Goal: Find specific page/section: Find specific page/section

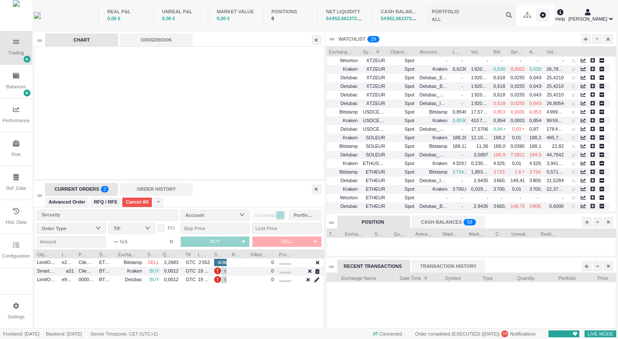
click at [15, 179] on icon at bounding box center [16, 177] width 6 height 6
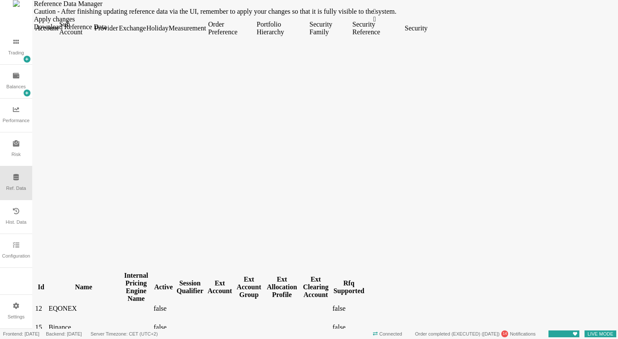
click at [426, 32] on div "Security" at bounding box center [415, 28] width 22 height 8
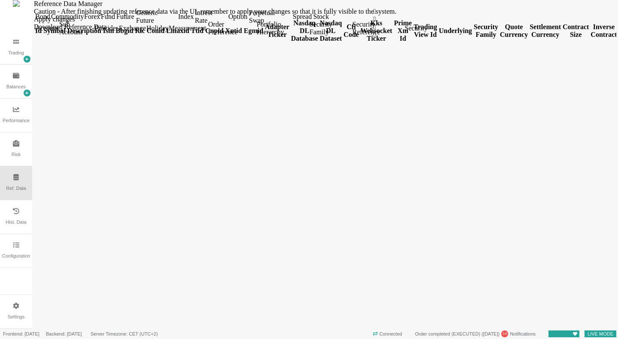
click at [99, 21] on div "Forex" at bounding box center [91, 17] width 15 height 8
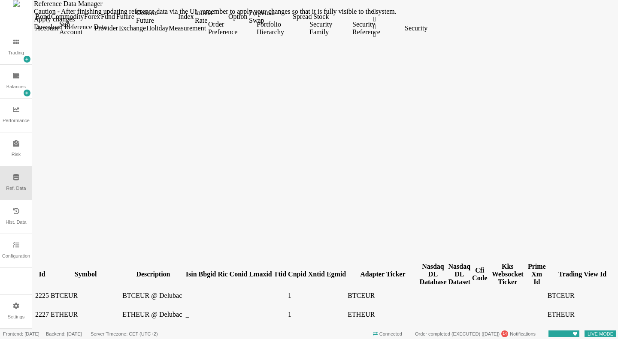
click at [49, 271] on div "Id" at bounding box center [42, 275] width 14 height 8
click at [49, 259] on th "Id" at bounding box center [42, 275] width 15 height 32
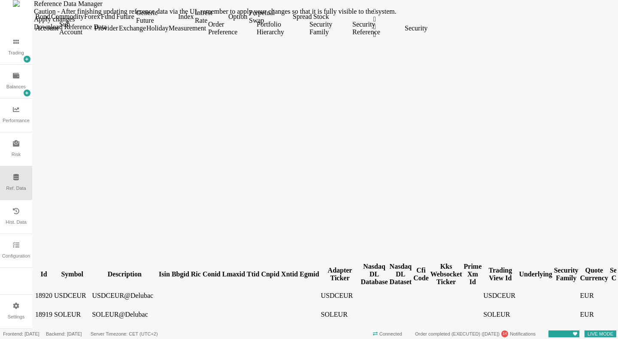
drag, startPoint x: 65, startPoint y: 66, endPoint x: 123, endPoint y: 66, distance: 57.9
click at [52, 278] on div at bounding box center [43, 278] width 17 height 0
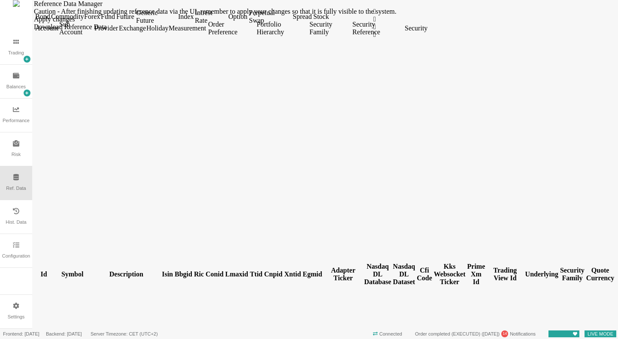
scroll to position [643, 0]
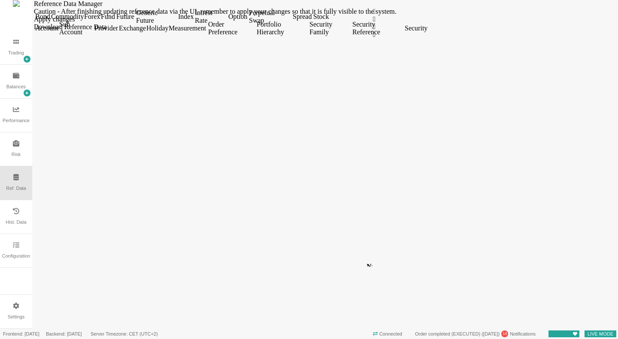
drag, startPoint x: 380, startPoint y: 98, endPoint x: 380, endPoint y: 103, distance: 5.6
click at [372, 103] on div at bounding box center [372, 137] width 0 height 259
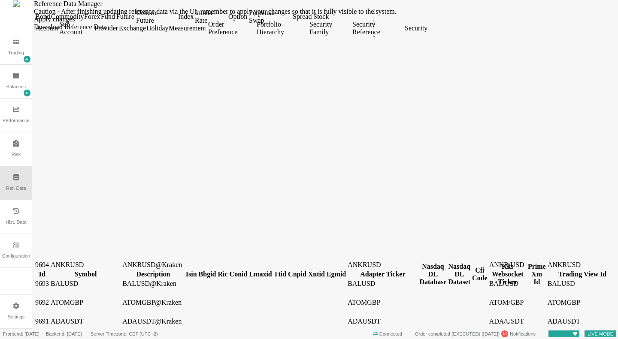
scroll to position [6652, 0]
